Goal: Information Seeking & Learning: Check status

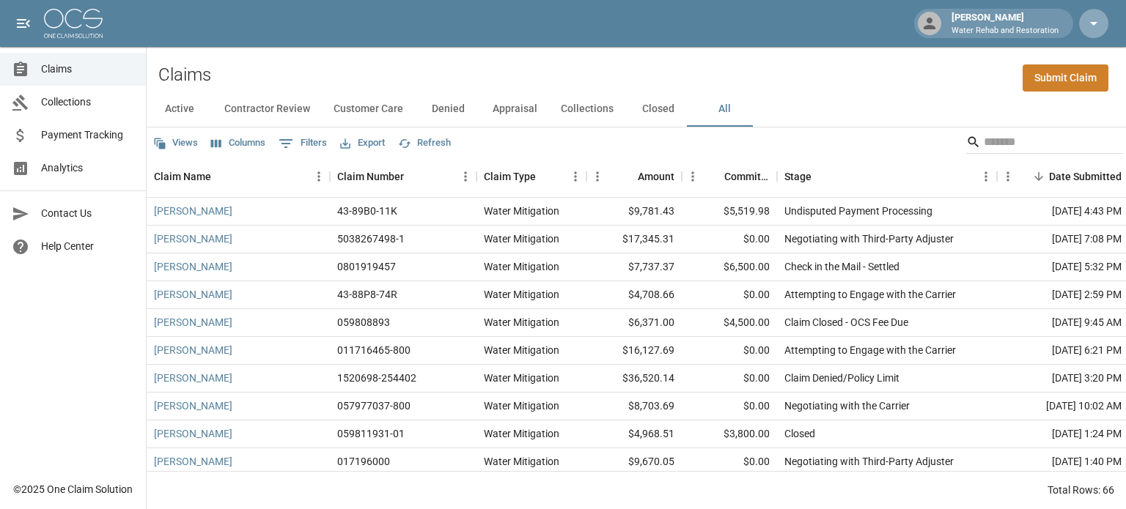
click at [1094, 18] on icon "button" at bounding box center [1094, 24] width 18 height 18
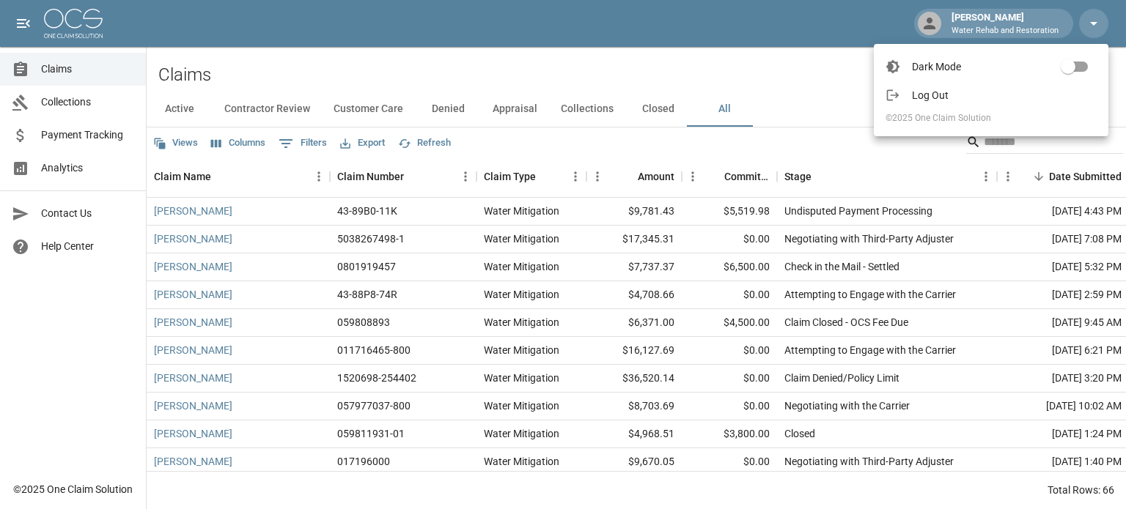
click at [943, 89] on span "Log Out" at bounding box center [1004, 95] width 185 height 15
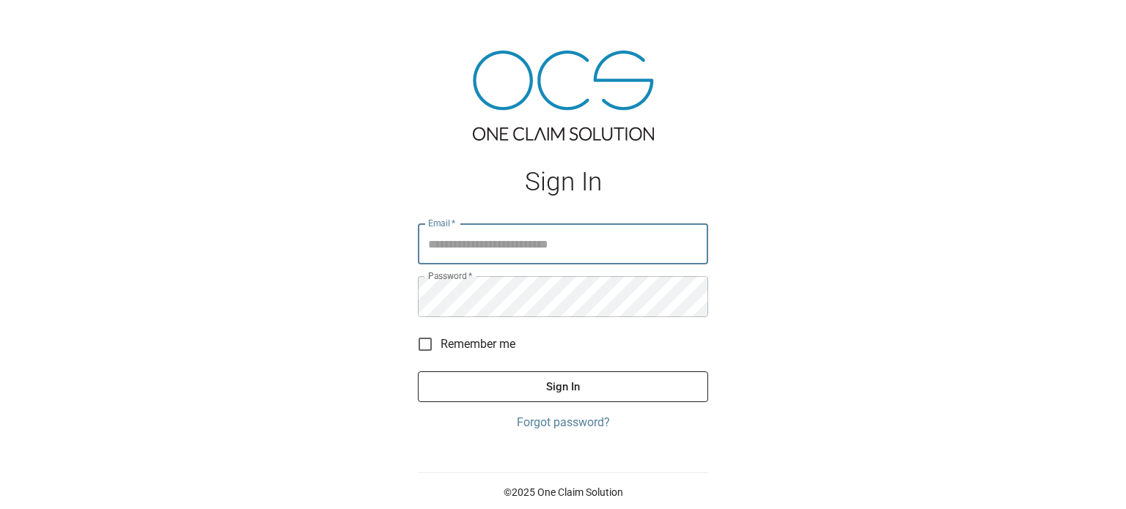
click at [569, 240] on input "Email   *" at bounding box center [563, 244] width 290 height 41
click at [937, 191] on div "Sign In Email   * Email   * Password   * Password   * Remember me Sign In Forgo…" at bounding box center [563, 254] width 1126 height 509
click at [531, 251] on input "Email   *" at bounding box center [563, 244] width 290 height 41
type input "**********"
click at [527, 393] on button "Sign In" at bounding box center [563, 387] width 290 height 31
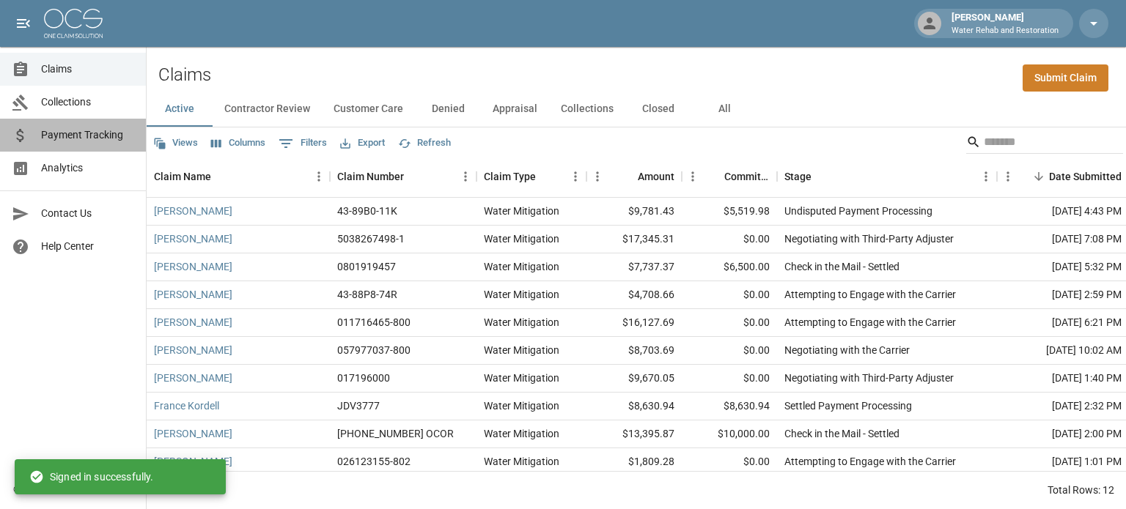
click at [68, 137] on span "Payment Tracking" at bounding box center [87, 135] width 93 height 15
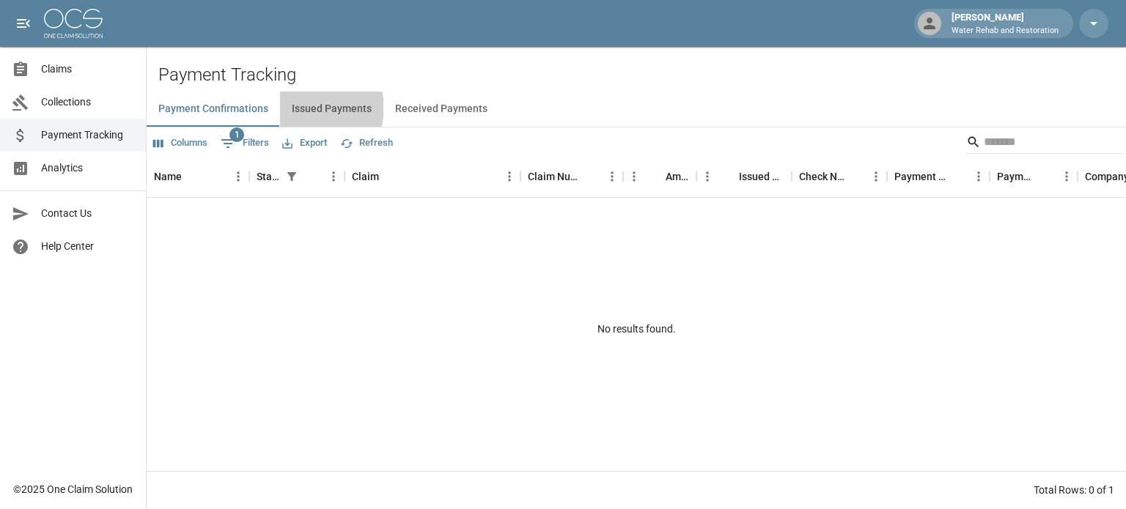
click at [314, 108] on button "Issued Payments" at bounding box center [331, 109] width 103 height 35
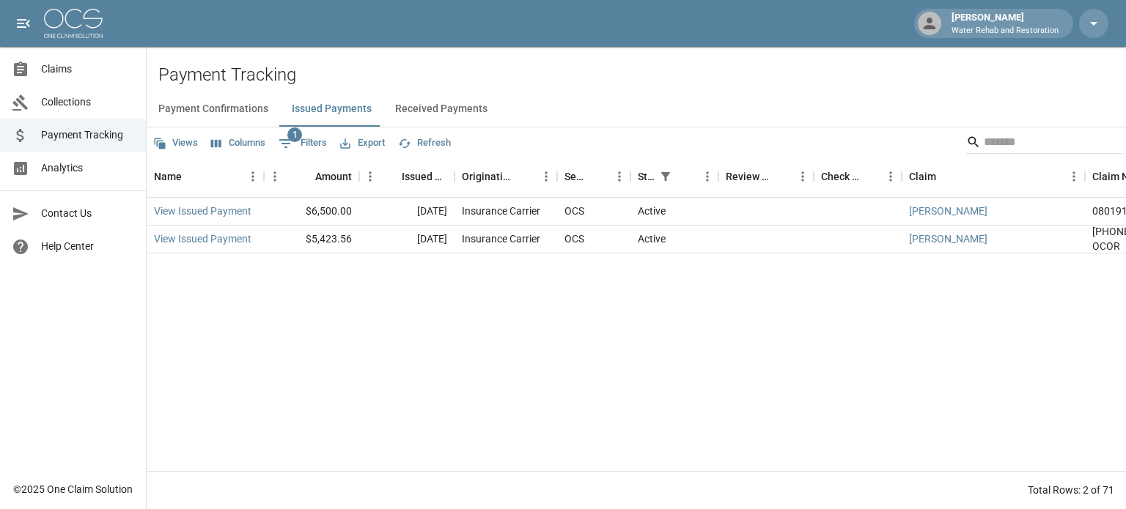
click at [250, 148] on button "Columns" at bounding box center [238, 143] width 62 height 23
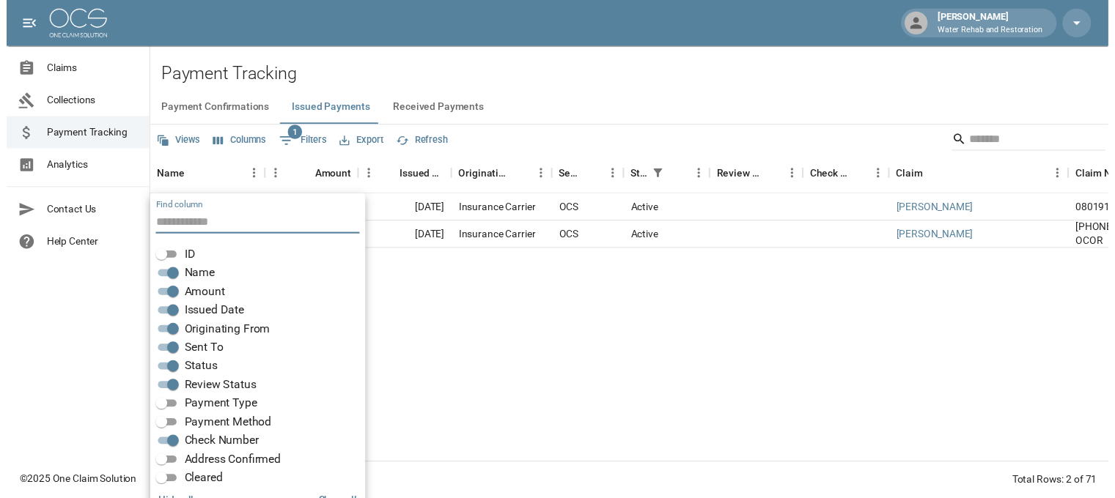
scroll to position [29, 0]
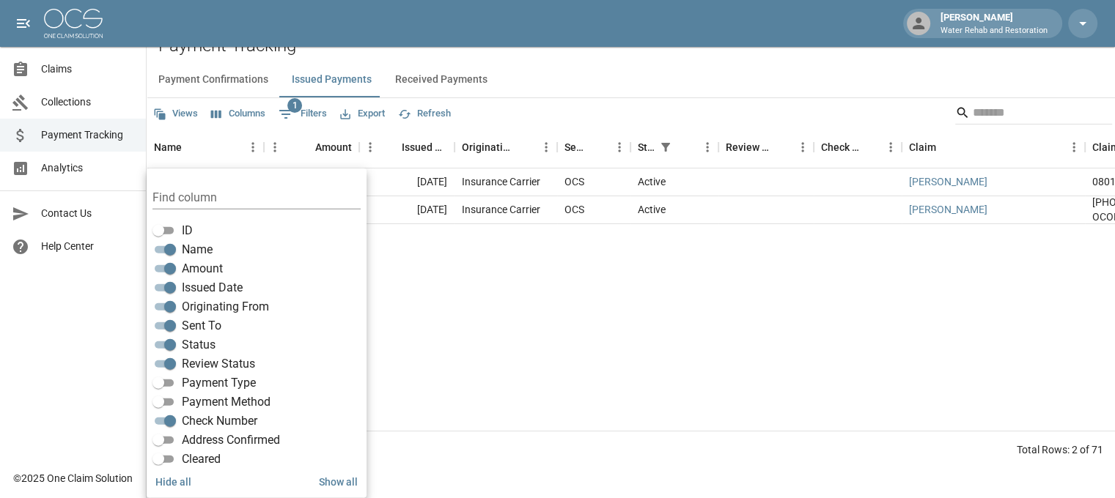
click at [457, 320] on div "View Issued Payment $6,500.00 [DATE] Insurance Carrier OCS Active [PERSON_NAME]…" at bounding box center [832, 300] width 1371 height 262
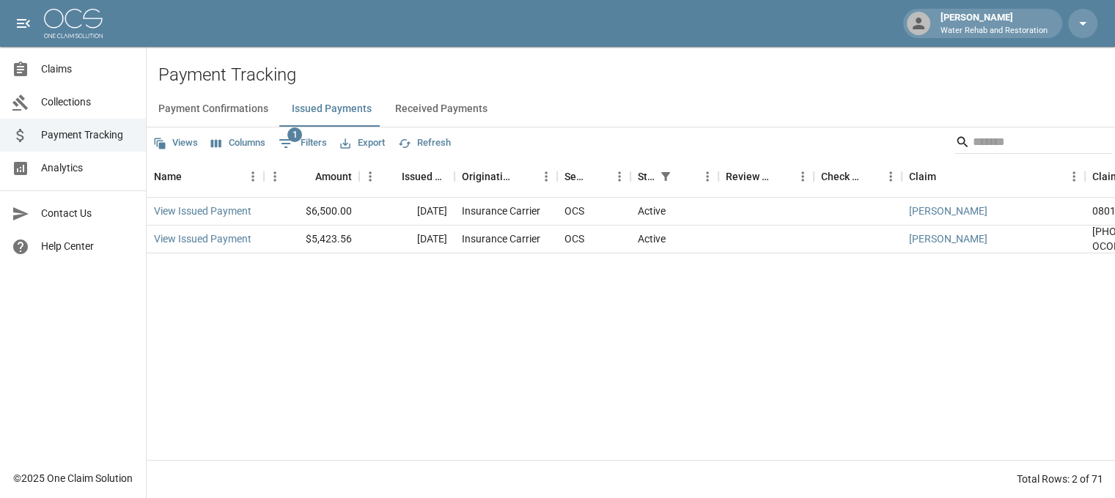
scroll to position [0, 0]
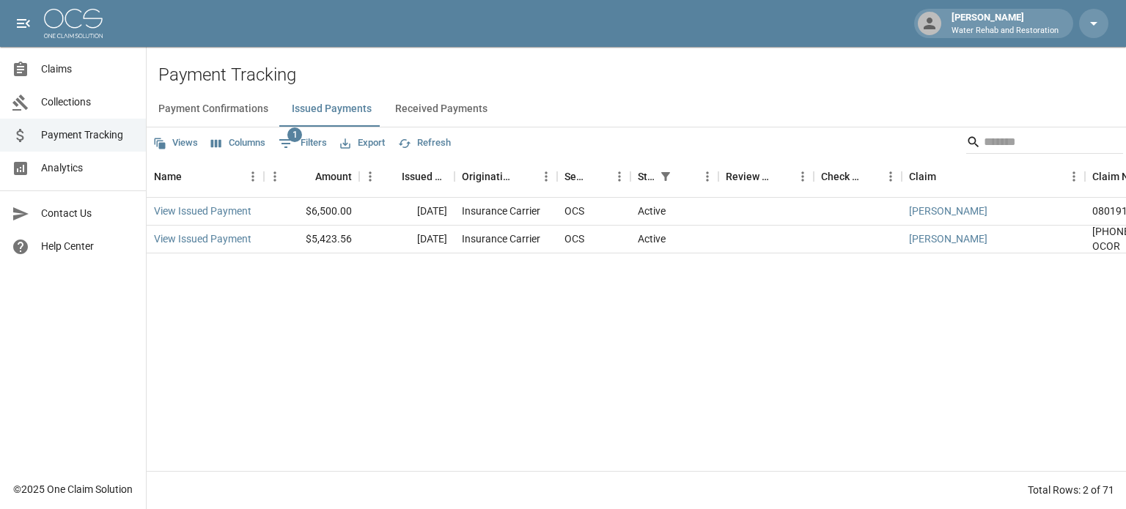
click at [72, 104] on span "Collections" at bounding box center [87, 102] width 93 height 15
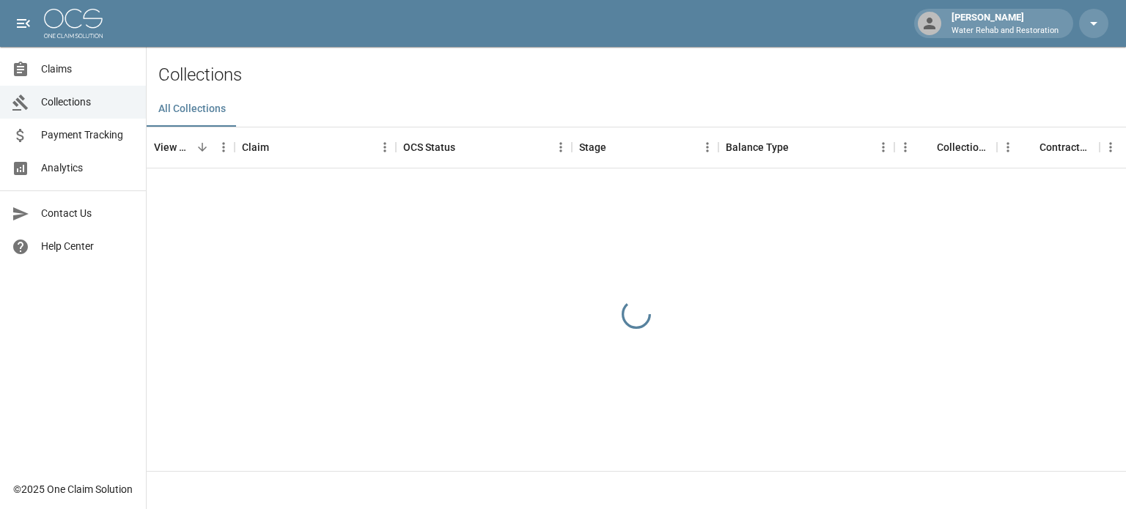
click at [70, 81] on link "Claims" at bounding box center [73, 69] width 146 height 33
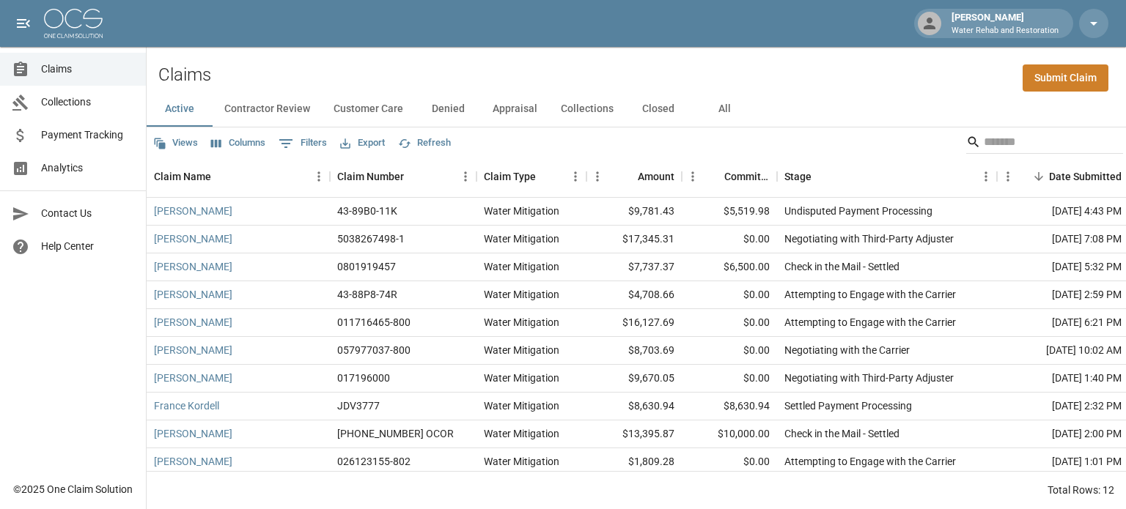
click at [724, 107] on button "All" at bounding box center [724, 109] width 66 height 35
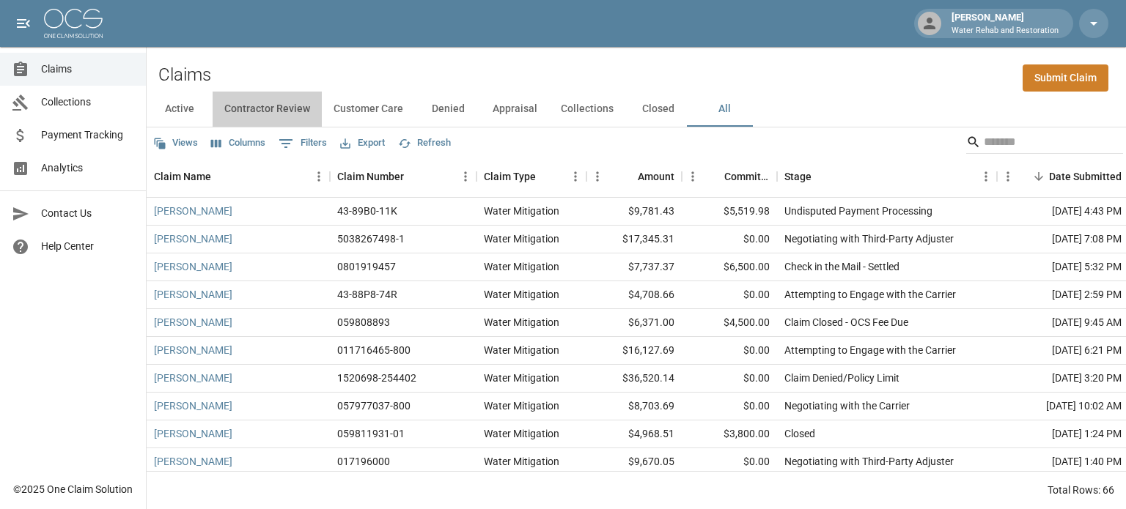
click at [248, 101] on button "Contractor Review" at bounding box center [267, 109] width 109 height 35
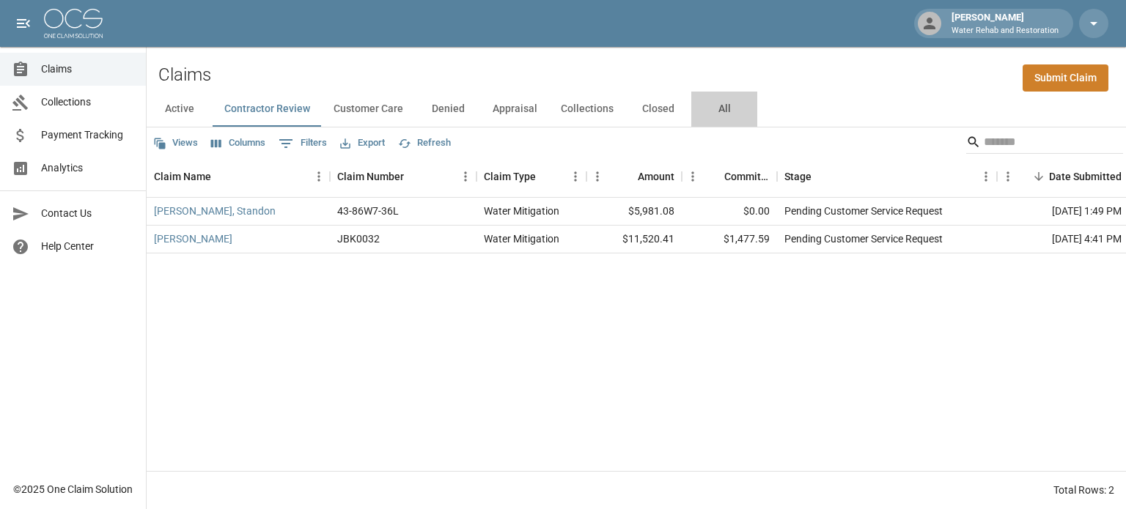
click at [719, 113] on button "All" at bounding box center [724, 109] width 66 height 35
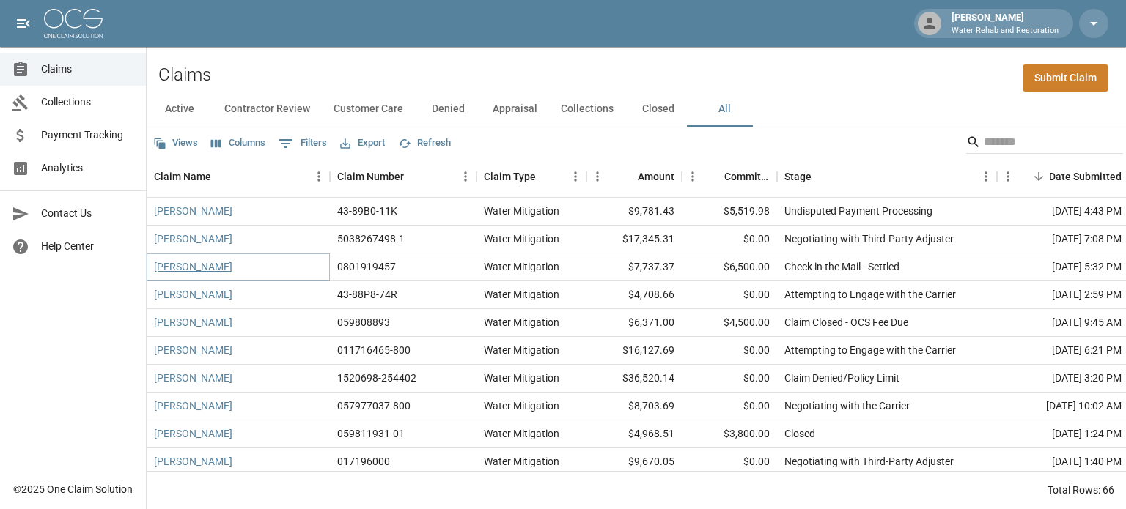
click at [194, 272] on link "[PERSON_NAME]" at bounding box center [193, 266] width 78 height 15
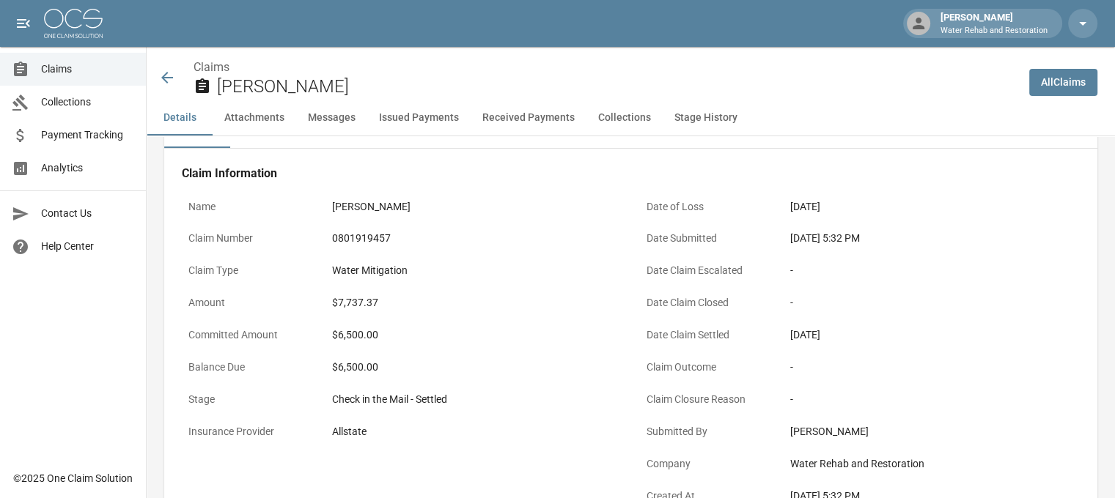
scroll to position [73, 0]
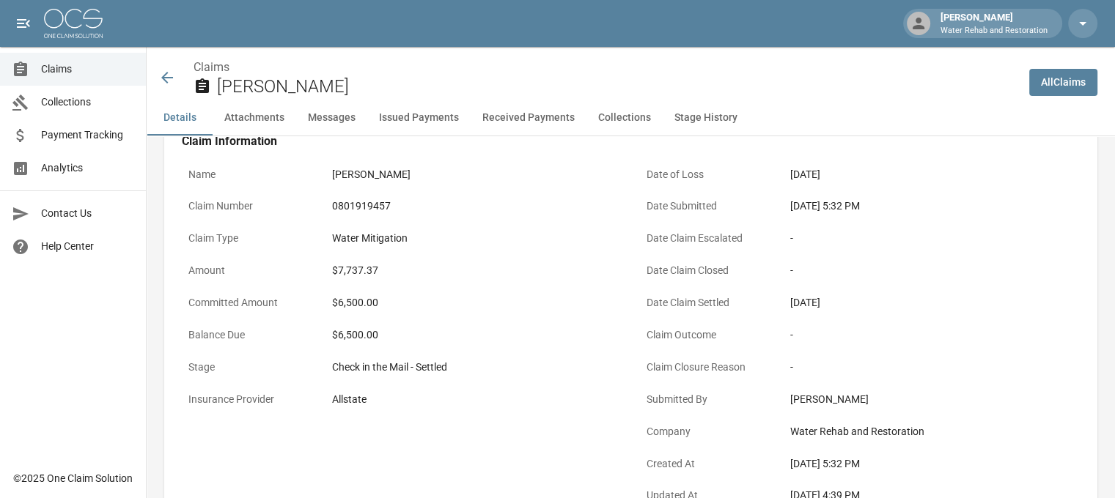
click at [82, 95] on span "Collections" at bounding box center [87, 102] width 93 height 15
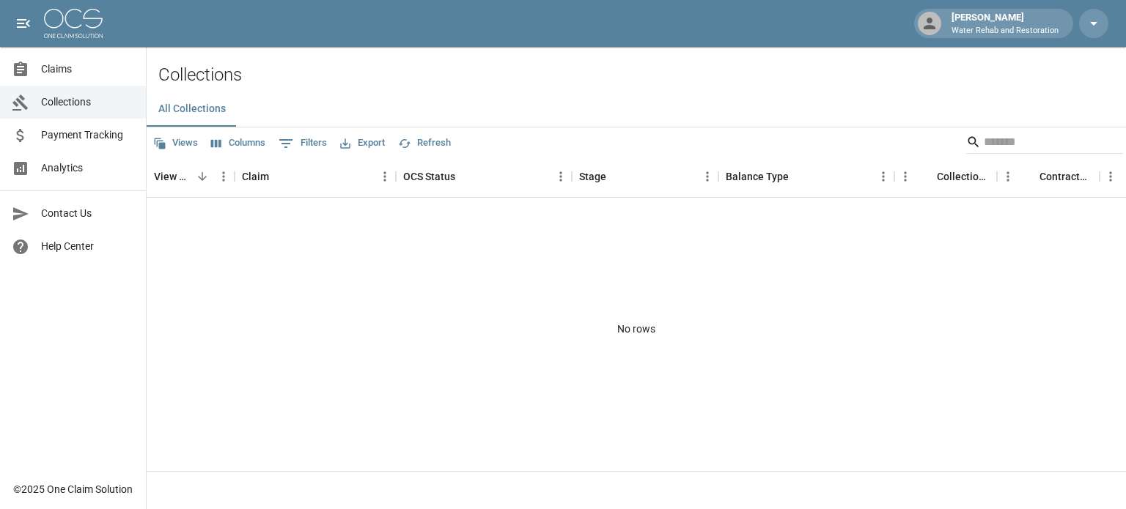
click at [81, 74] on span "Claims" at bounding box center [87, 69] width 93 height 15
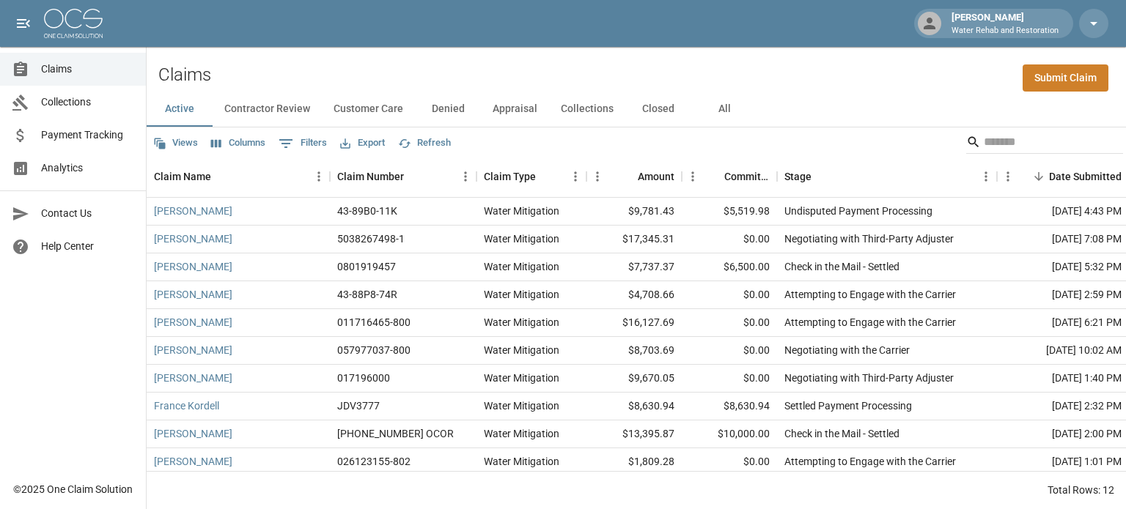
click at [255, 139] on button "Columns" at bounding box center [238, 143] width 62 height 23
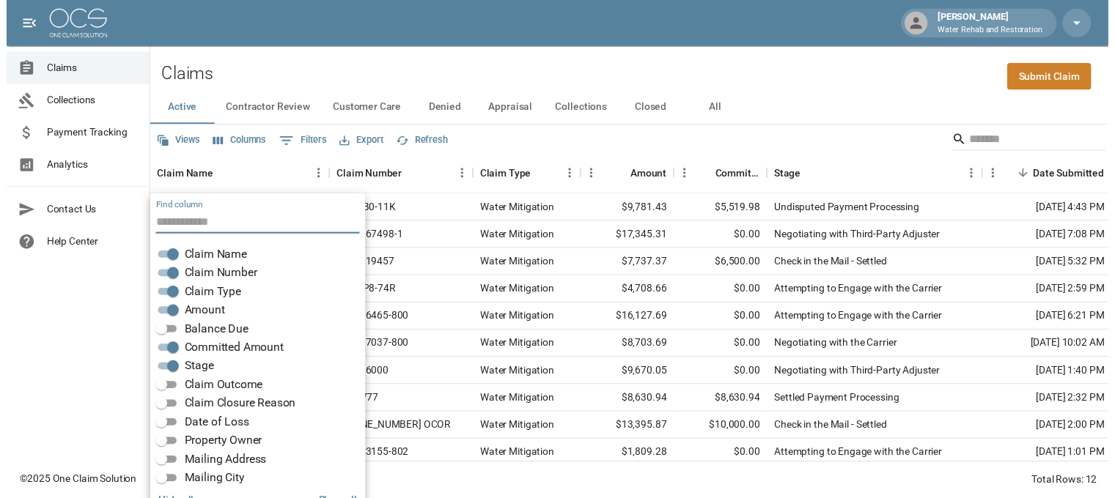
scroll to position [29, 0]
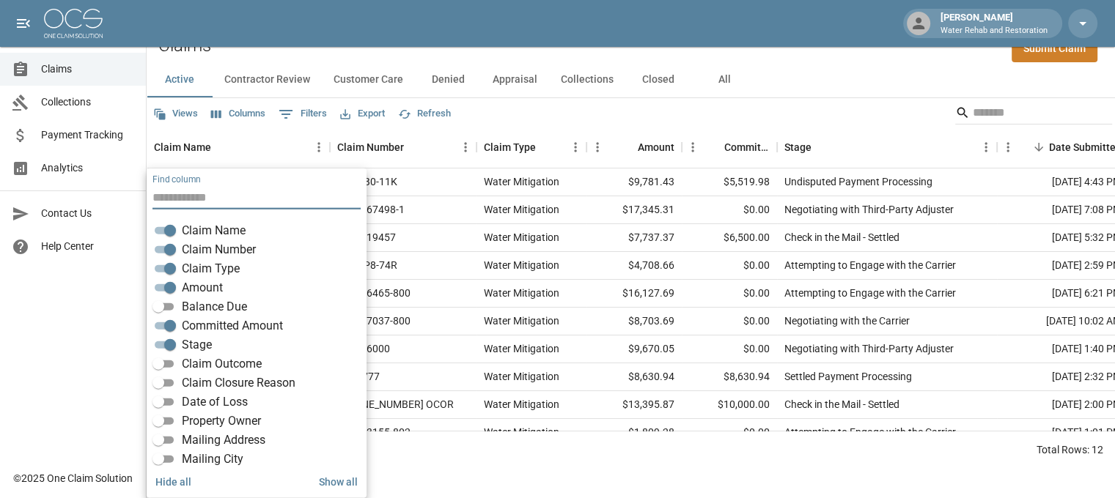
click at [185, 311] on span "Balance Due" at bounding box center [214, 307] width 65 height 18
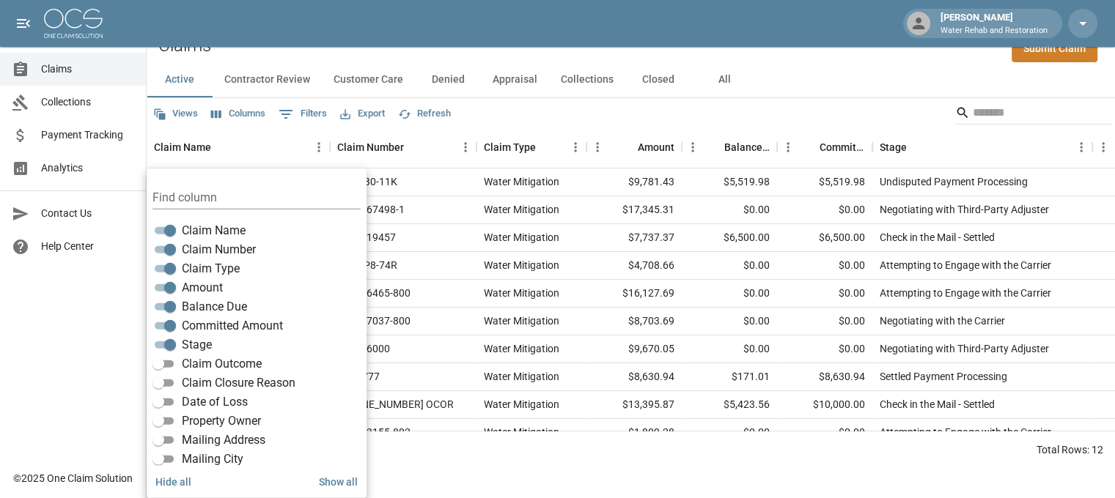
click at [844, 120] on div "Views Columns 0 Filters Export Refresh" at bounding box center [631, 112] width 968 height 29
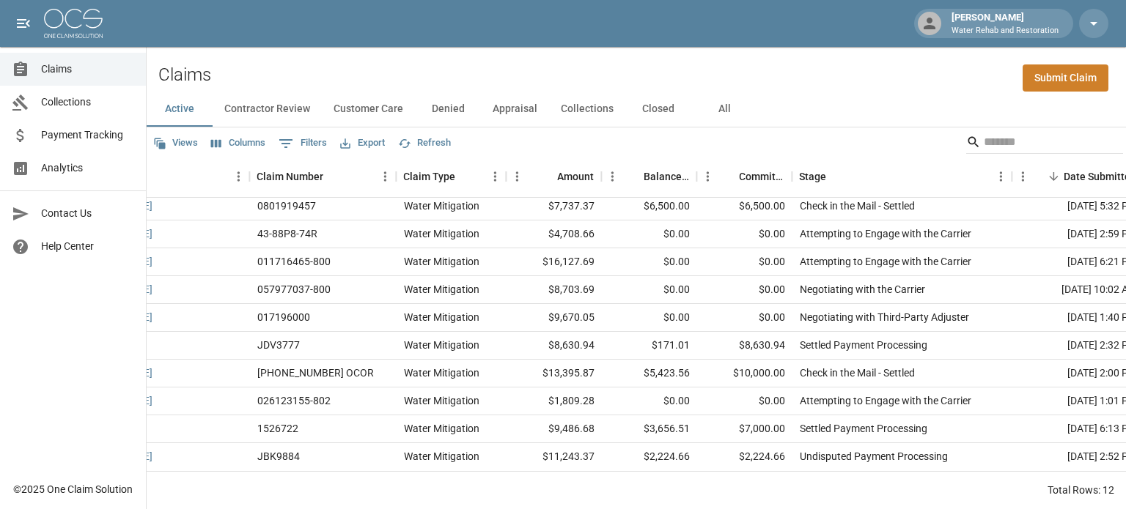
scroll to position [71, 0]
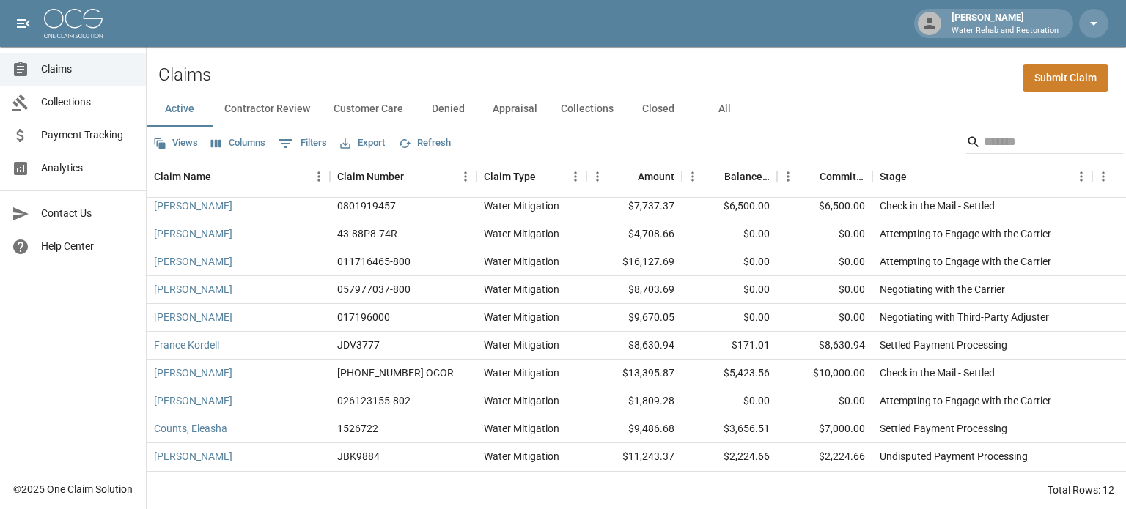
click at [712, 108] on button "All" at bounding box center [724, 109] width 66 height 35
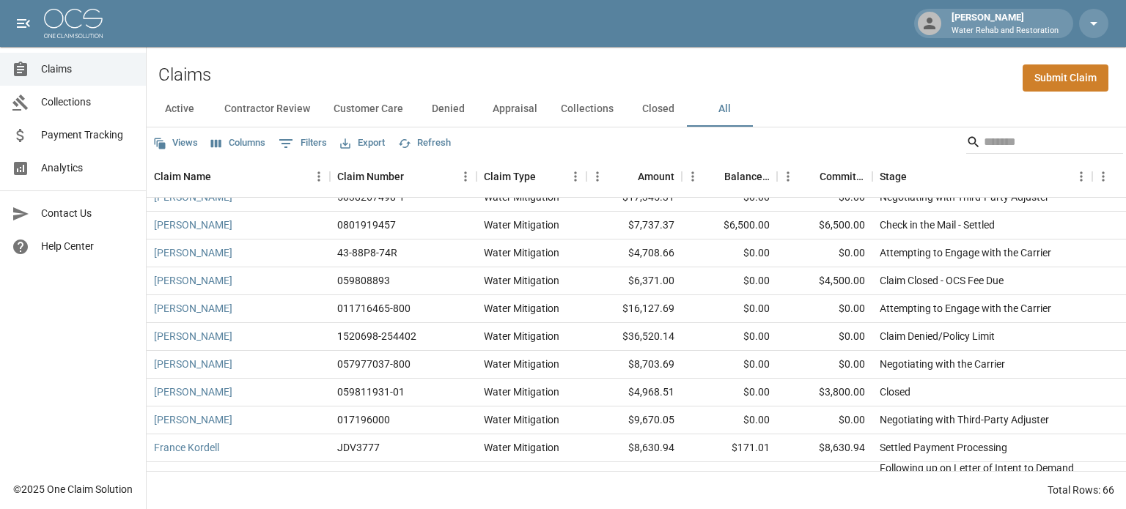
scroll to position [71, 0]
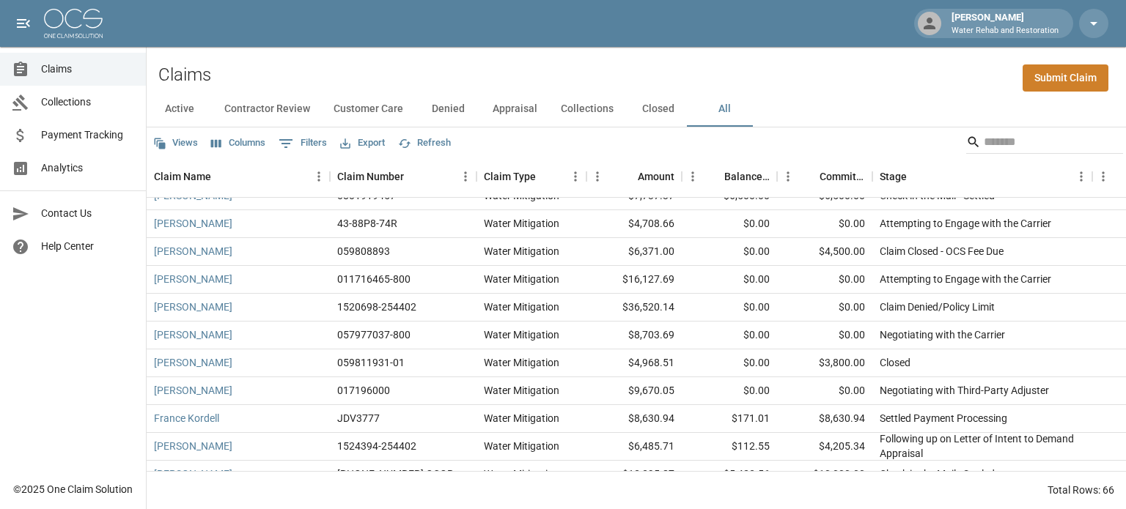
click at [234, 142] on button "Columns" at bounding box center [238, 143] width 62 height 23
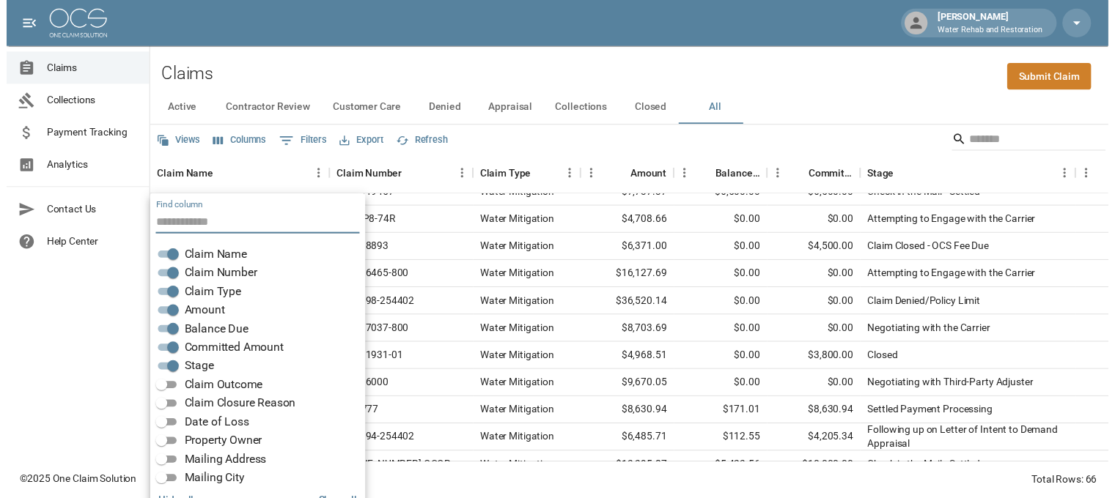
scroll to position [29, 0]
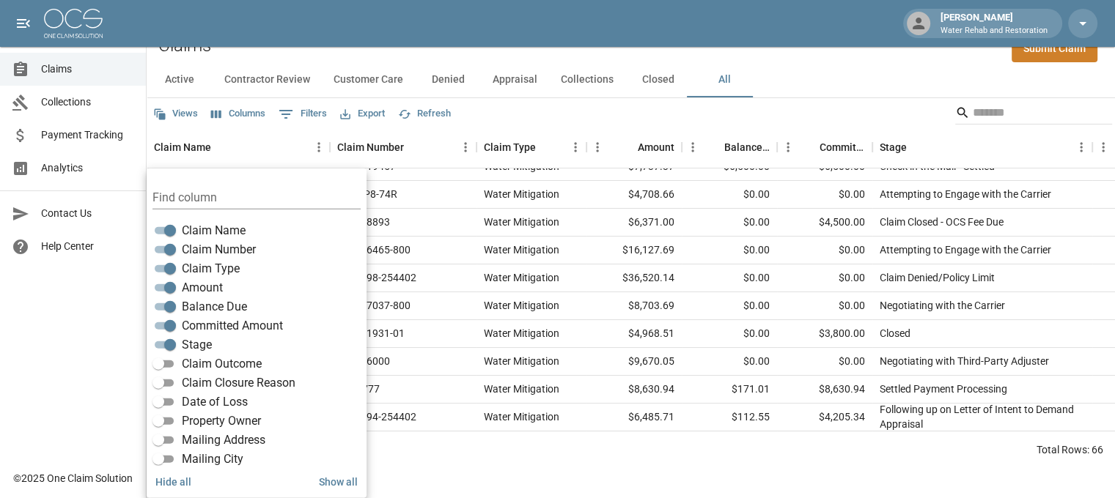
click at [836, 74] on div "Active Contractor Review Customer Care Denied Appraisal Collections Closed All" at bounding box center [631, 79] width 968 height 35
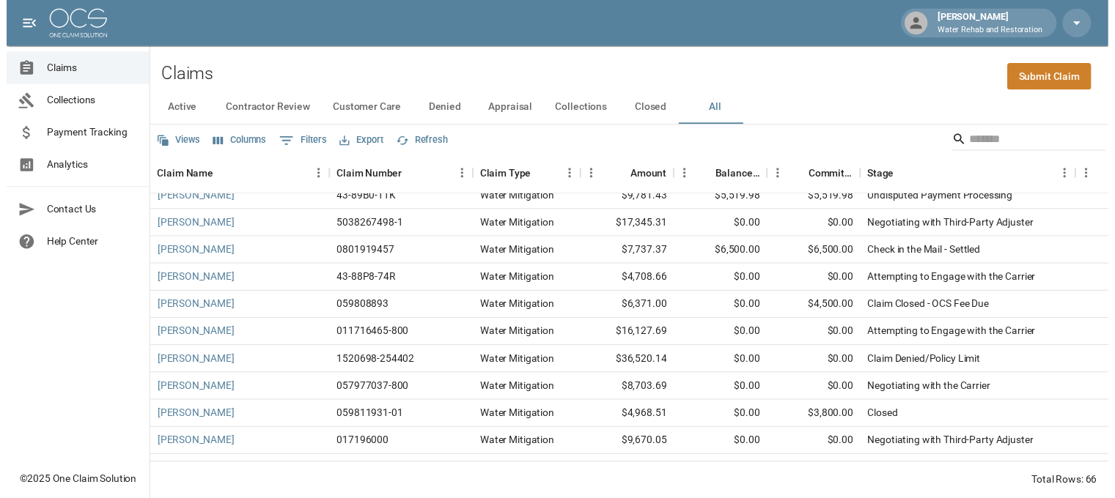
scroll to position [0, 0]
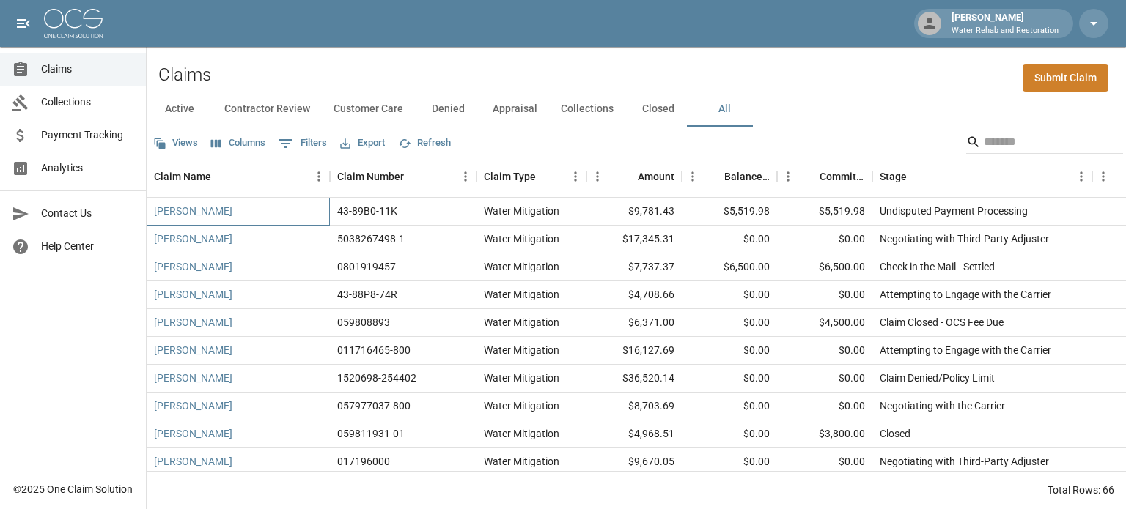
click at [195, 218] on div "[PERSON_NAME]" at bounding box center [238, 212] width 183 height 28
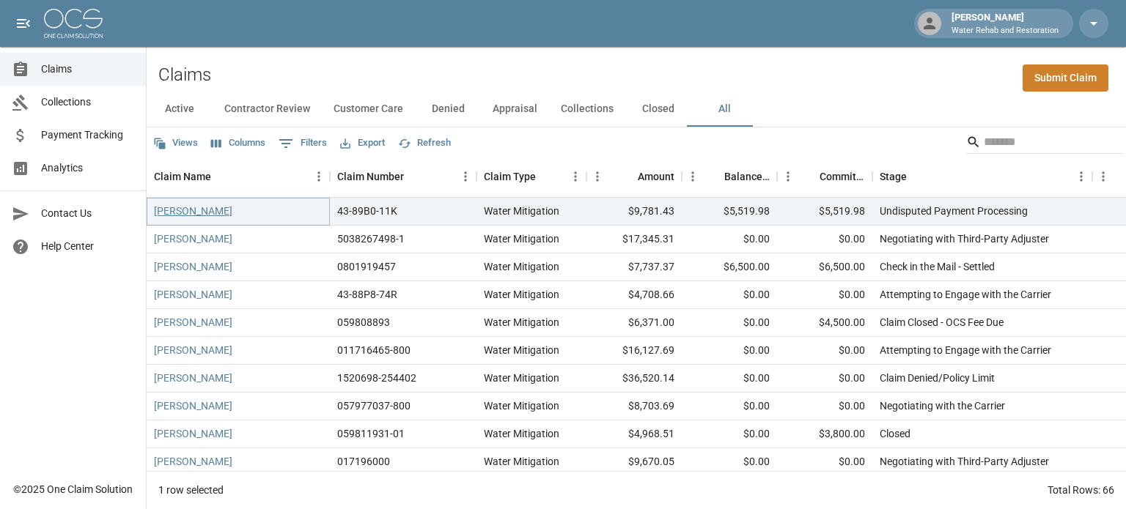
click at [194, 216] on link "[PERSON_NAME]" at bounding box center [193, 211] width 78 height 15
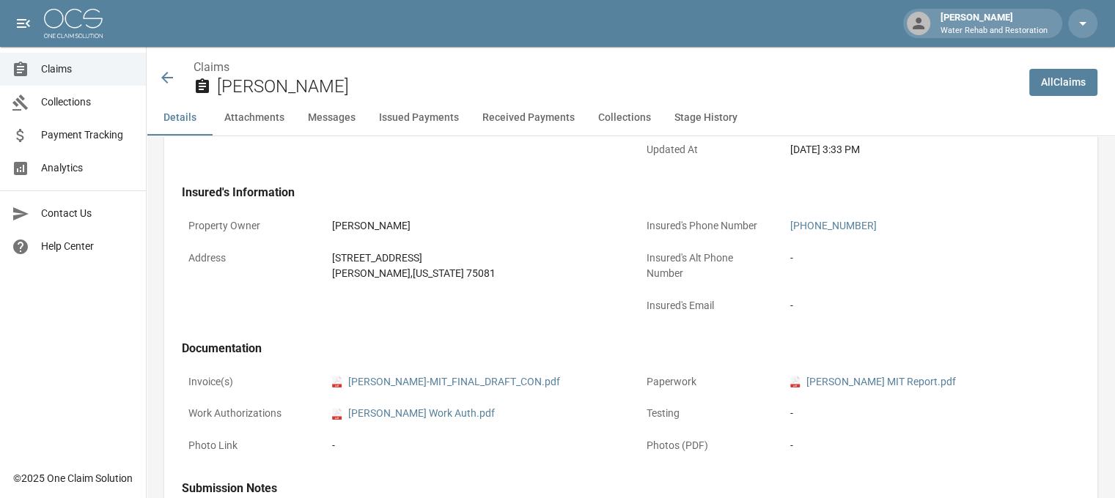
scroll to position [440, 0]
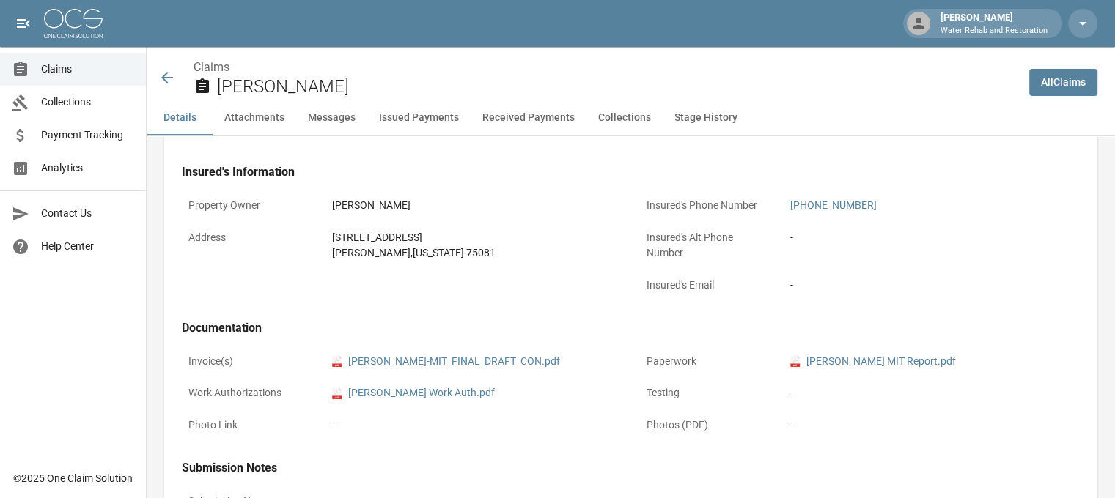
click at [167, 74] on icon at bounding box center [167, 78] width 18 height 18
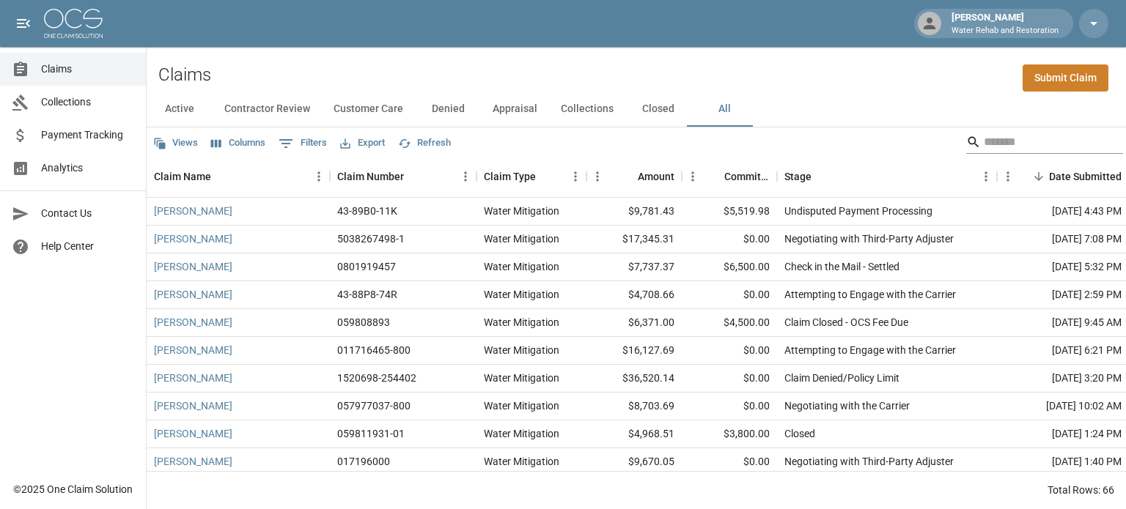
click at [968, 137] on div "Search" at bounding box center [1044, 141] width 157 height 23
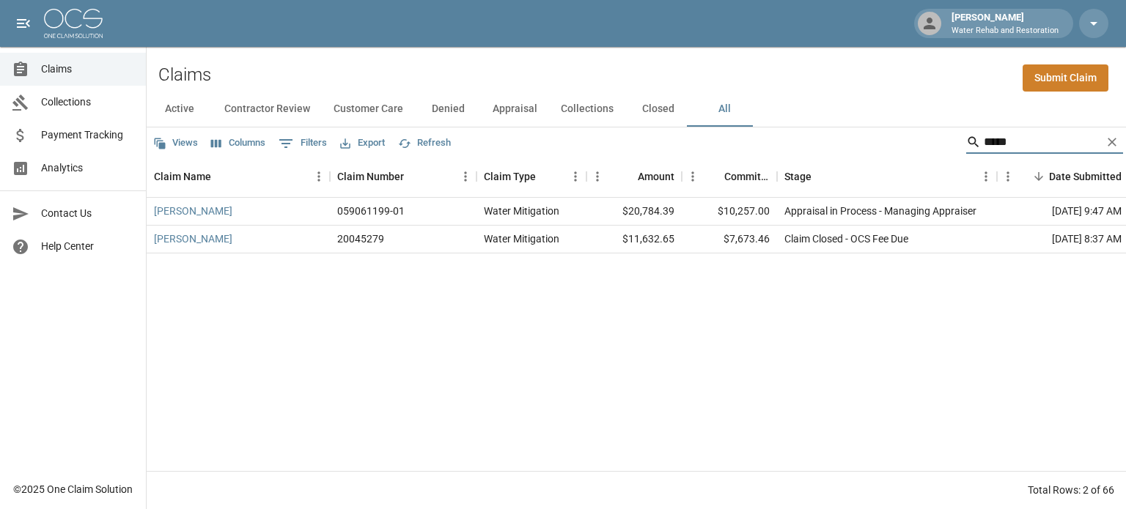
type input "*****"
click at [221, 243] on link "[PERSON_NAME]" at bounding box center [193, 239] width 78 height 15
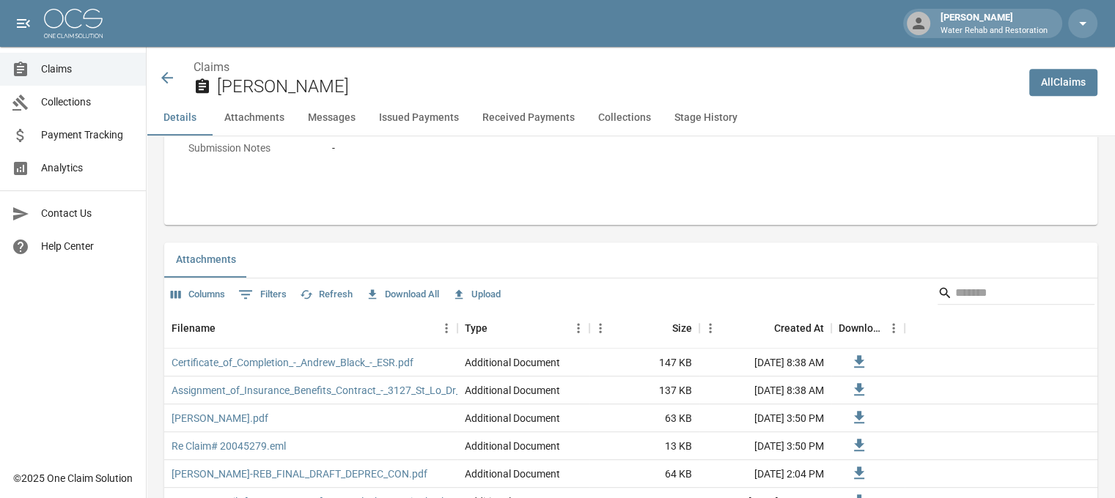
scroll to position [953, 0]
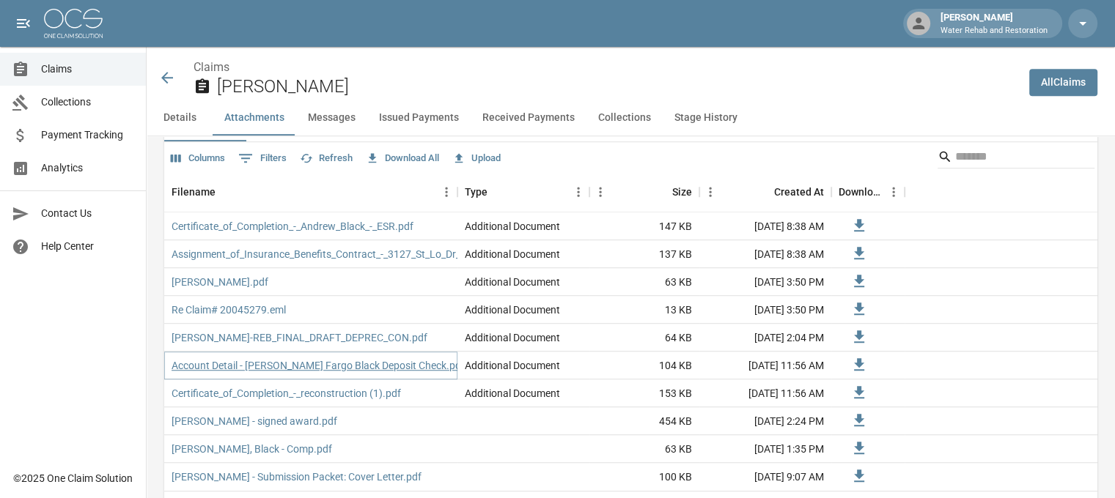
click at [314, 358] on link "Account Detail - [PERSON_NAME] Fargo Black Deposit Check.pdf" at bounding box center [318, 365] width 293 height 15
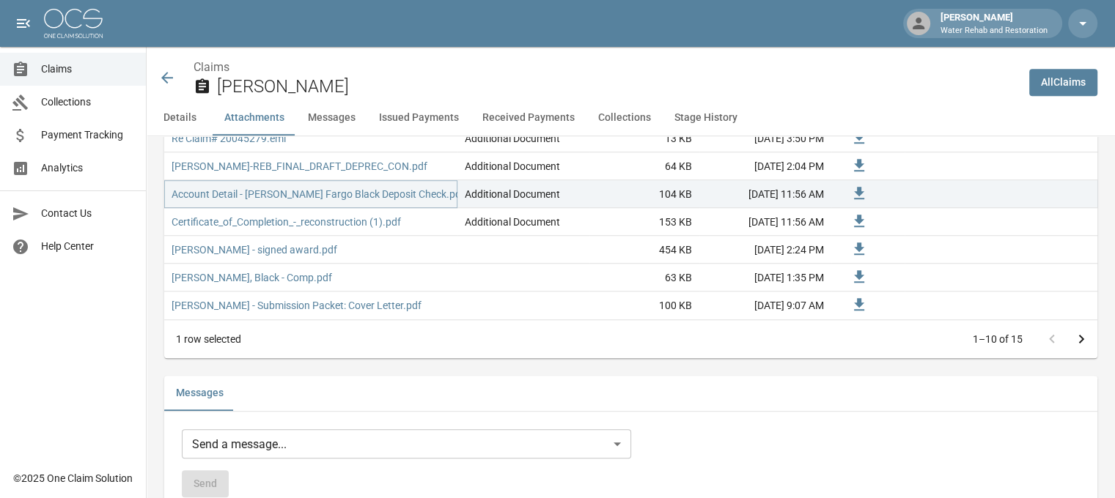
scroll to position [1099, 0]
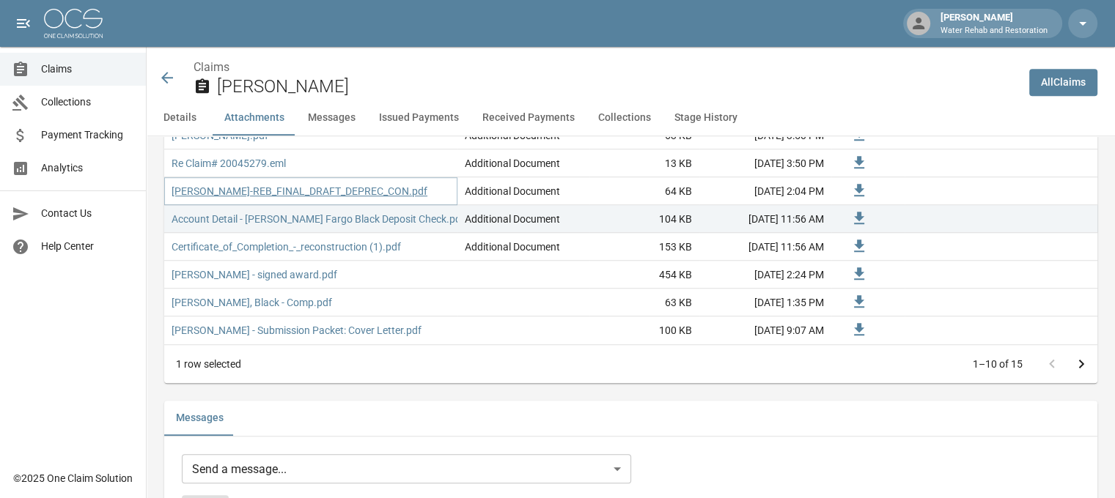
click at [374, 184] on link "[PERSON_NAME]-REB_FINAL_DRAFT_DEPREC_CON.pdf" at bounding box center [300, 191] width 256 height 15
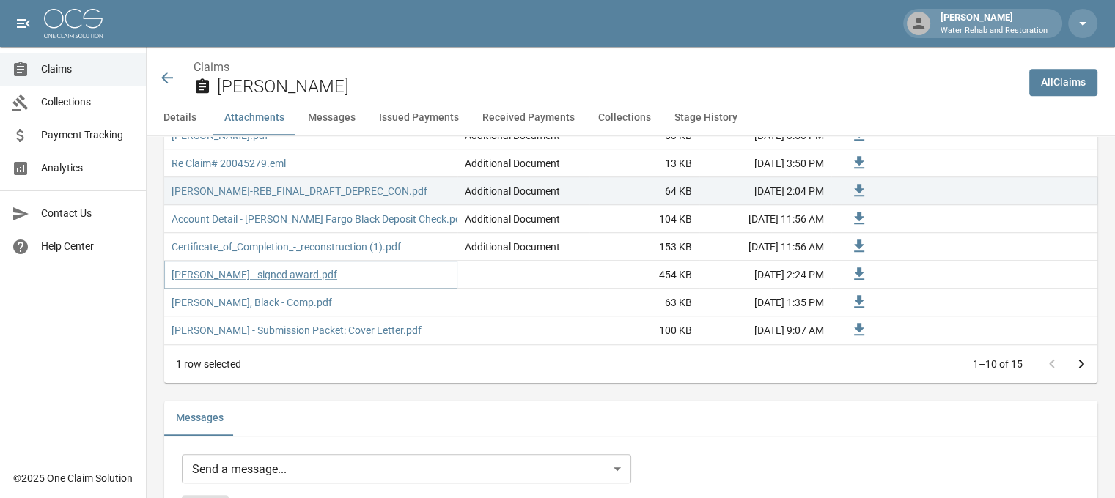
click at [292, 268] on link "[PERSON_NAME] - signed award.pdf" at bounding box center [255, 275] width 166 height 15
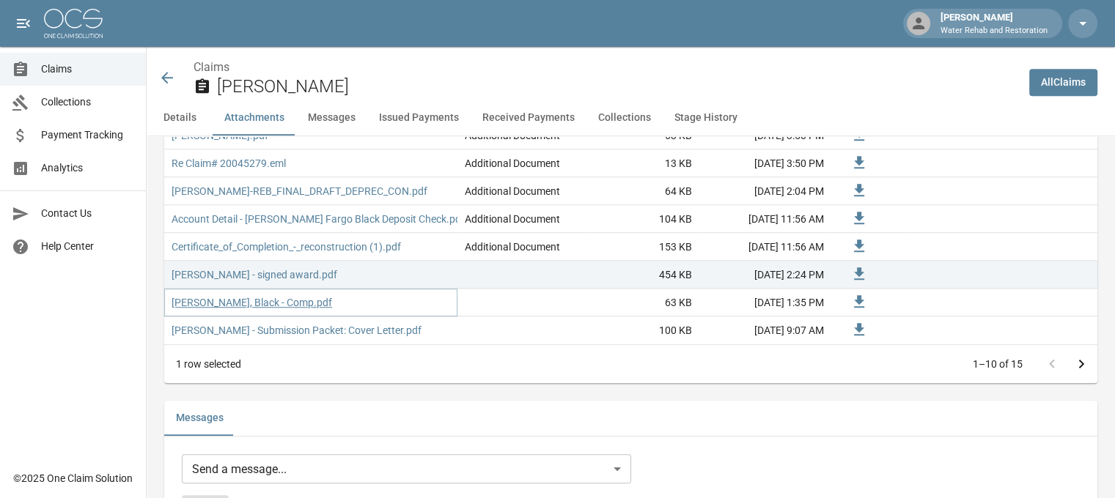
click at [242, 295] on link "[PERSON_NAME], Black - Comp.pdf" at bounding box center [252, 302] width 161 height 15
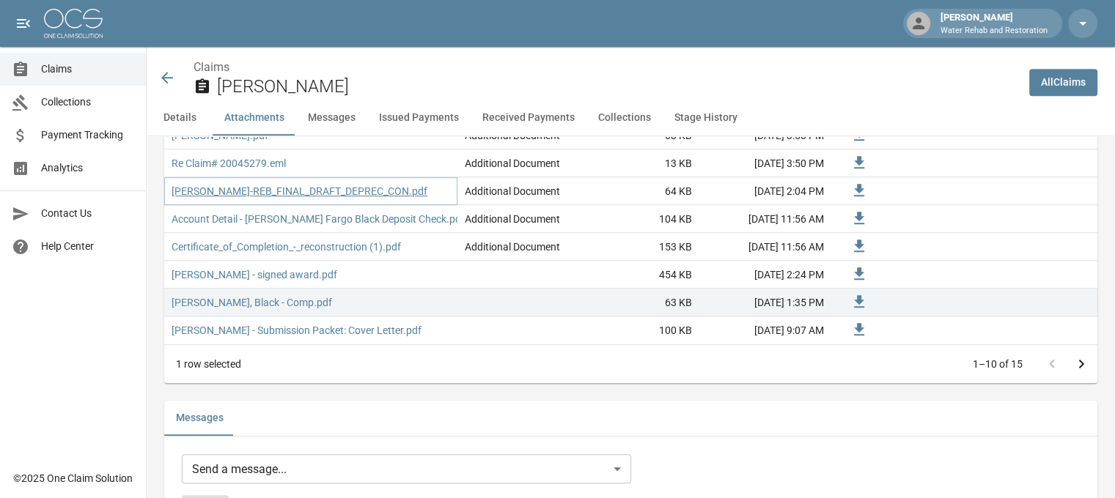
click at [364, 184] on link "[PERSON_NAME]-REB_FINAL_DRAFT_DEPREC_CON.pdf" at bounding box center [300, 191] width 256 height 15
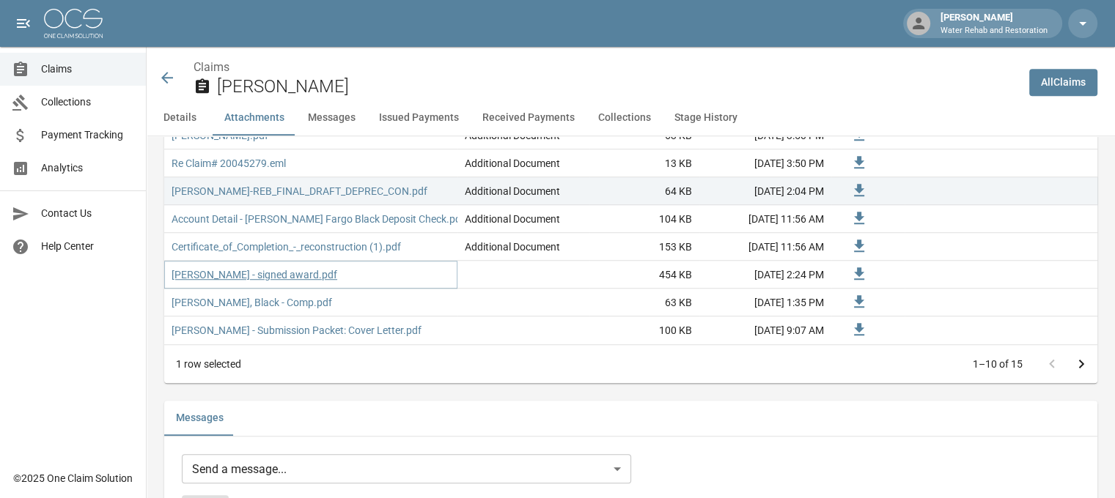
click at [286, 268] on link "[PERSON_NAME] - signed award.pdf" at bounding box center [255, 275] width 166 height 15
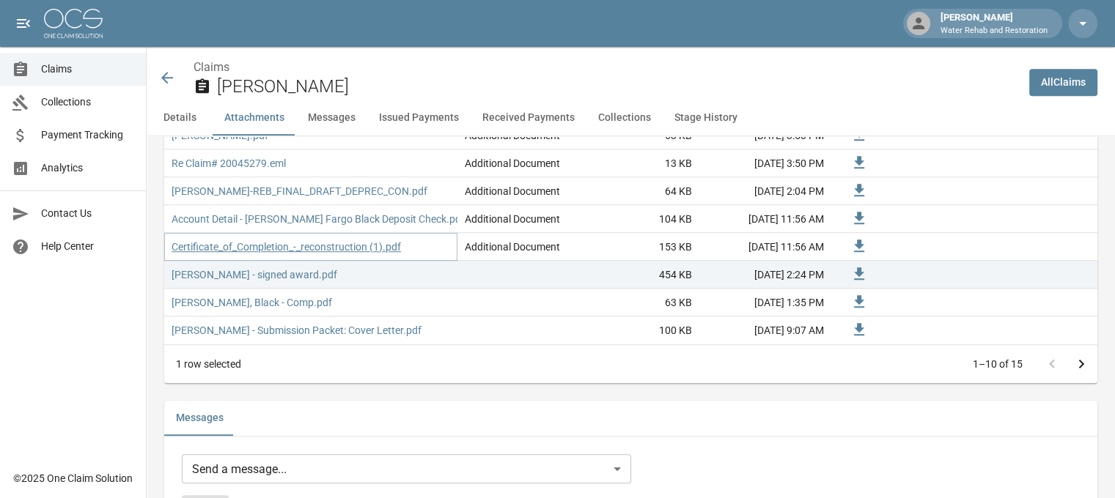
click at [325, 240] on link "Certificate_of_Completion_-_reconstruction (1).pdf" at bounding box center [286, 247] width 229 height 15
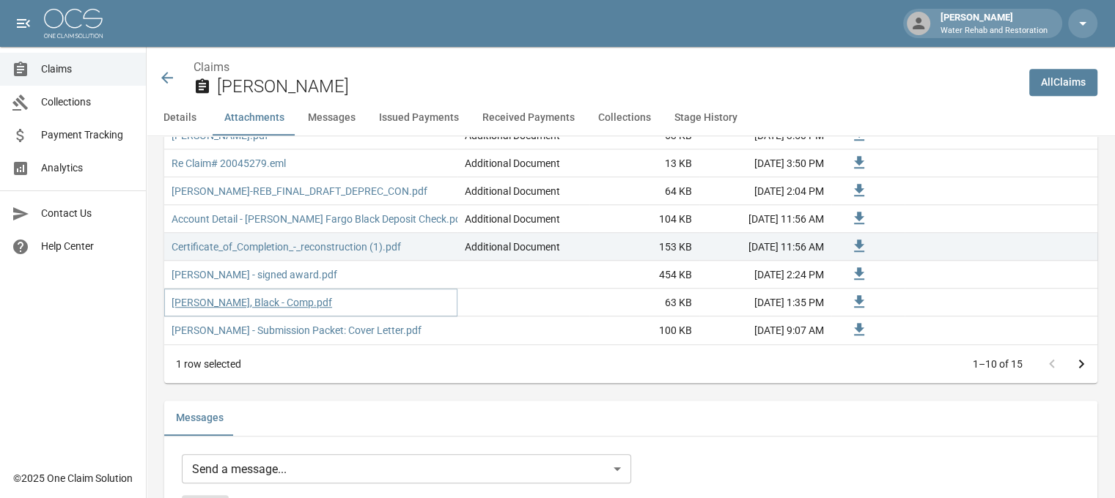
click at [275, 295] on link "[PERSON_NAME], Black - Comp.pdf" at bounding box center [252, 302] width 161 height 15
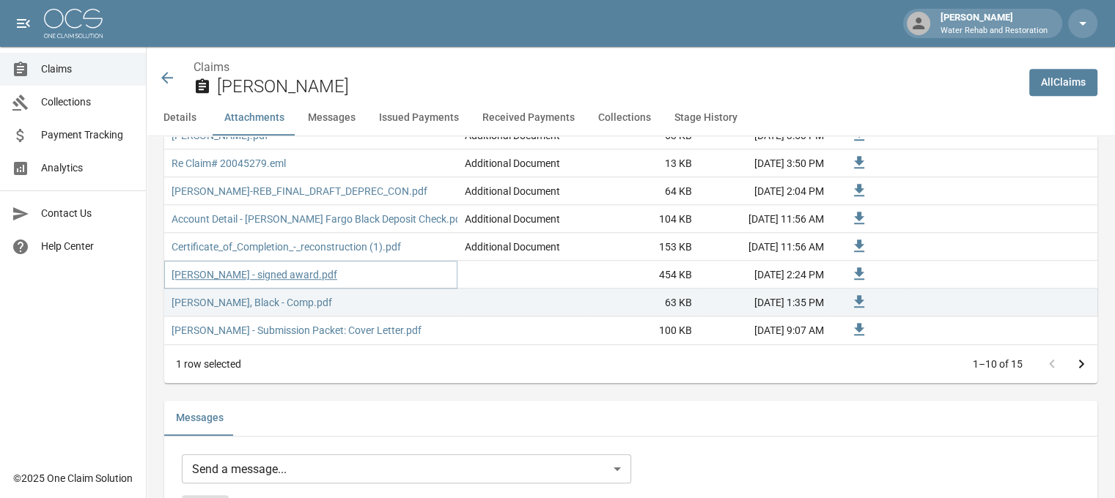
click at [276, 268] on link "[PERSON_NAME] - signed award.pdf" at bounding box center [255, 275] width 166 height 15
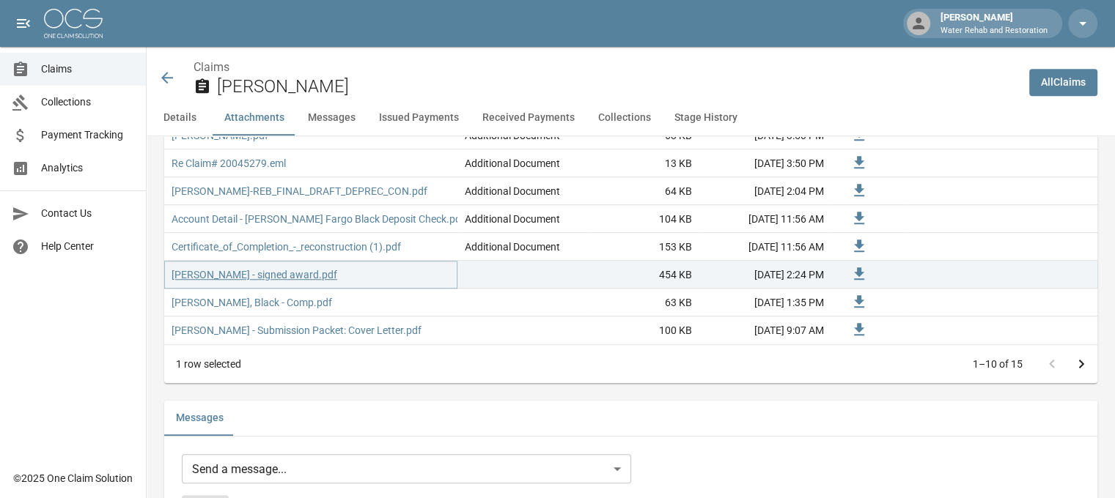
click at [278, 268] on link "[PERSON_NAME] - signed award.pdf" at bounding box center [255, 275] width 166 height 15
click at [856, 265] on icon at bounding box center [859, 274] width 18 height 18
click at [281, 268] on link "[PERSON_NAME] - signed award.pdf" at bounding box center [255, 275] width 166 height 15
click at [64, 67] on span "Claims" at bounding box center [87, 69] width 93 height 15
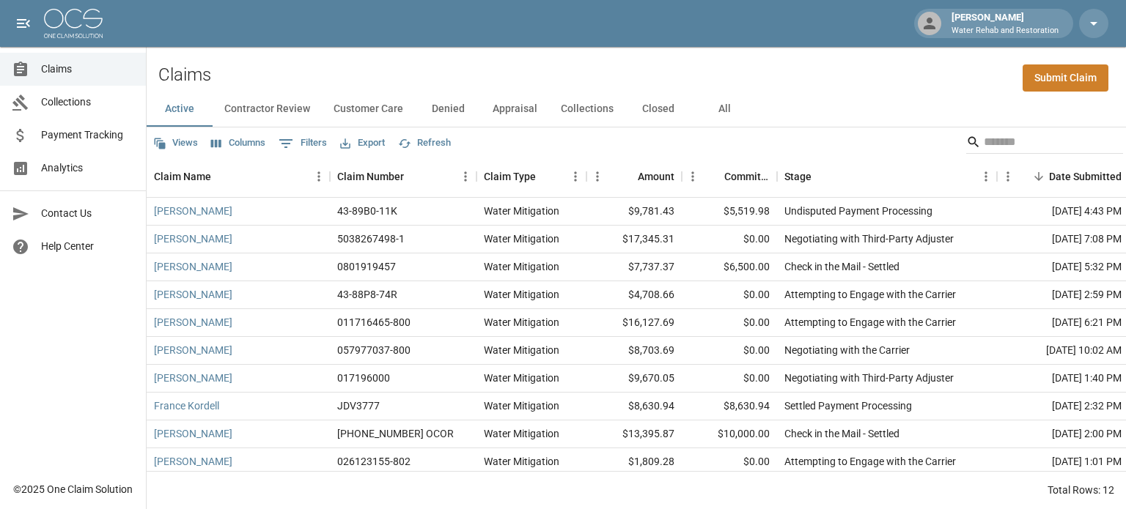
scroll to position [71, 0]
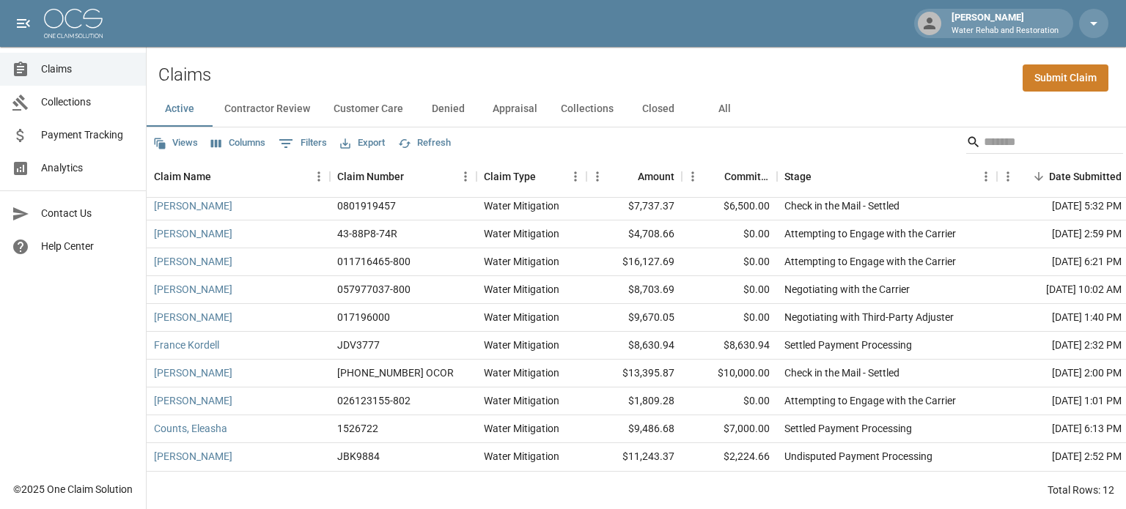
click at [715, 114] on button "All" at bounding box center [724, 109] width 66 height 35
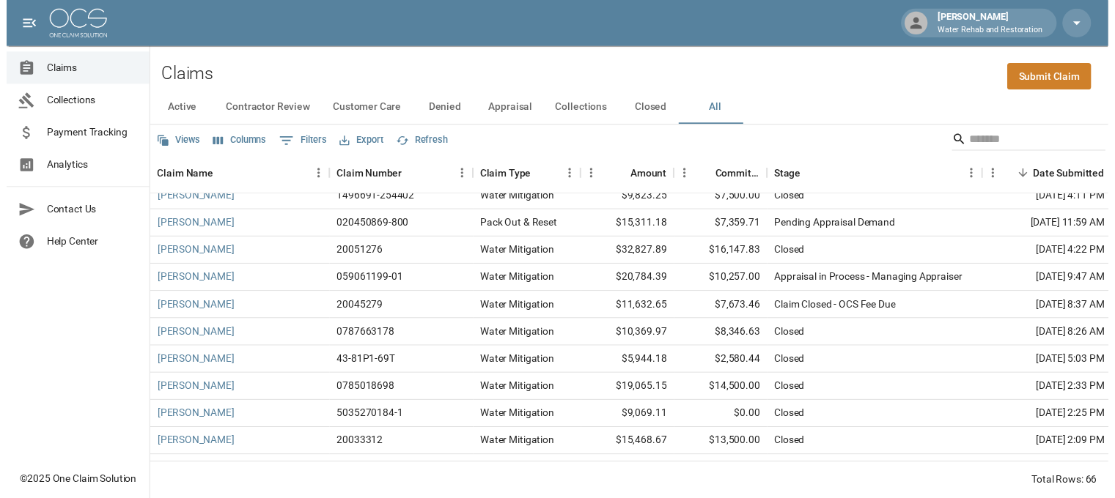
scroll to position [1173, 0]
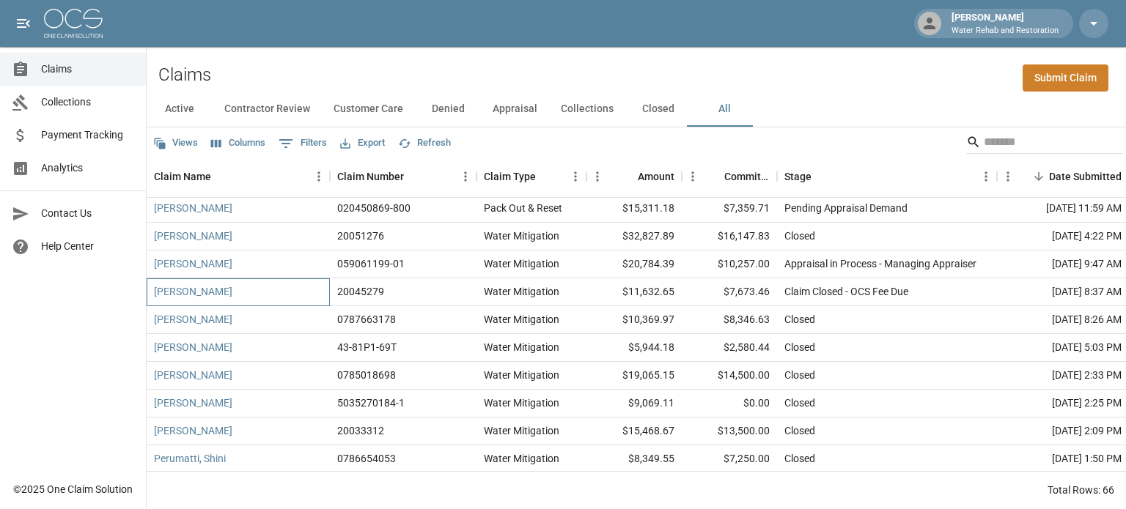
click at [284, 295] on div "[PERSON_NAME]" at bounding box center [238, 293] width 183 height 28
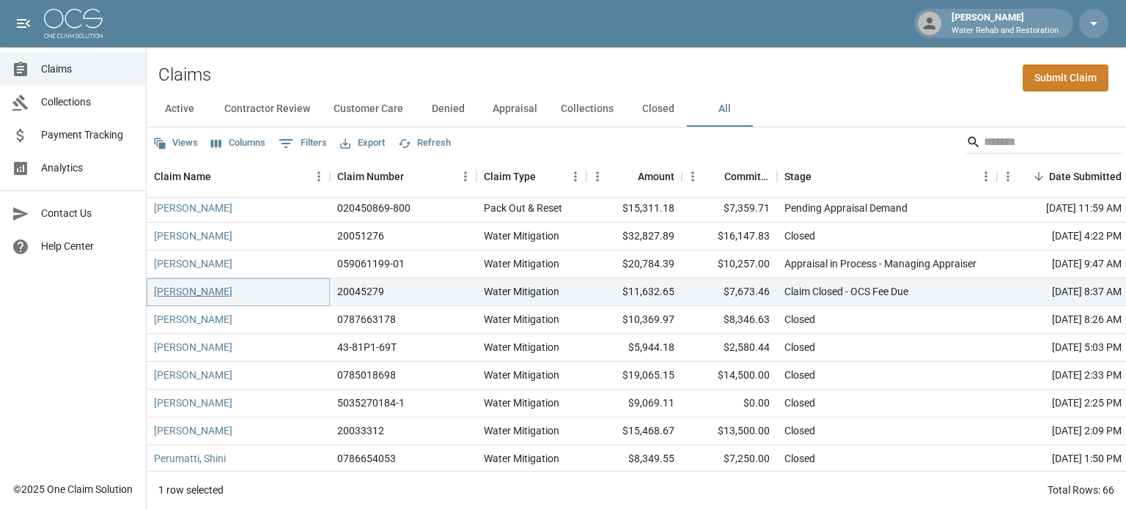
click at [202, 295] on link "[PERSON_NAME]" at bounding box center [193, 291] width 78 height 15
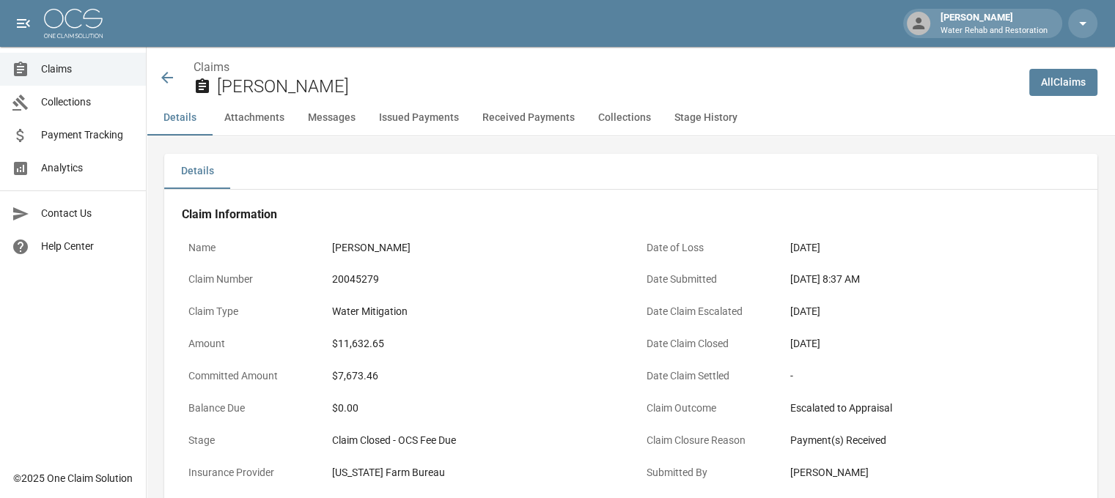
click at [256, 117] on button "Attachments" at bounding box center [255, 117] width 84 height 35
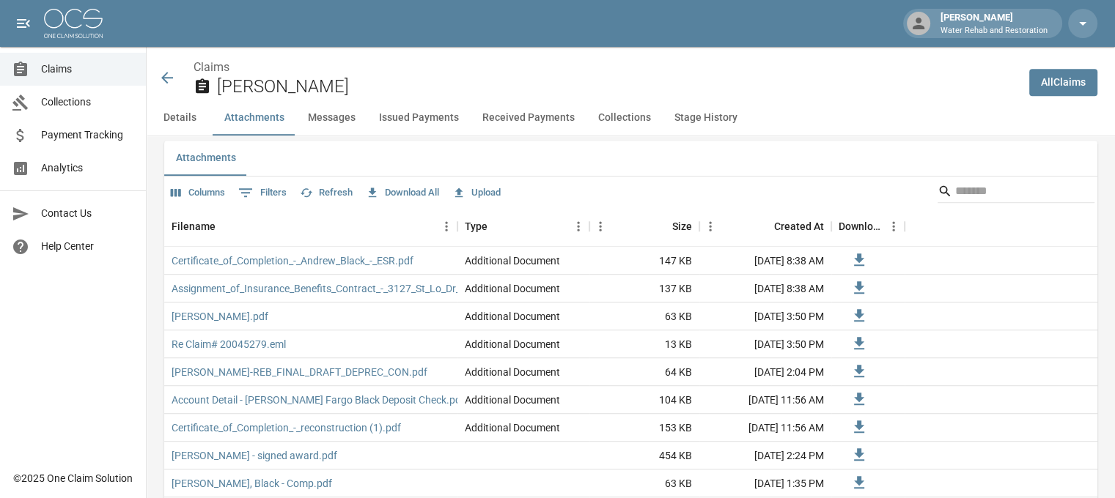
scroll to position [937, 0]
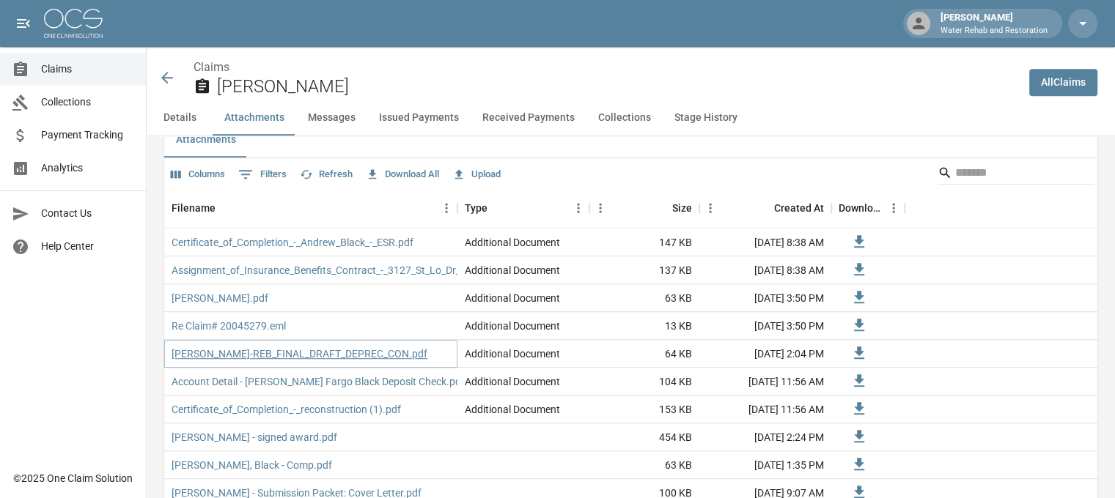
click at [277, 347] on link "[PERSON_NAME]-REB_FINAL_DRAFT_DEPREC_CON.pdf" at bounding box center [300, 354] width 256 height 15
